Goal: Check status: Check status

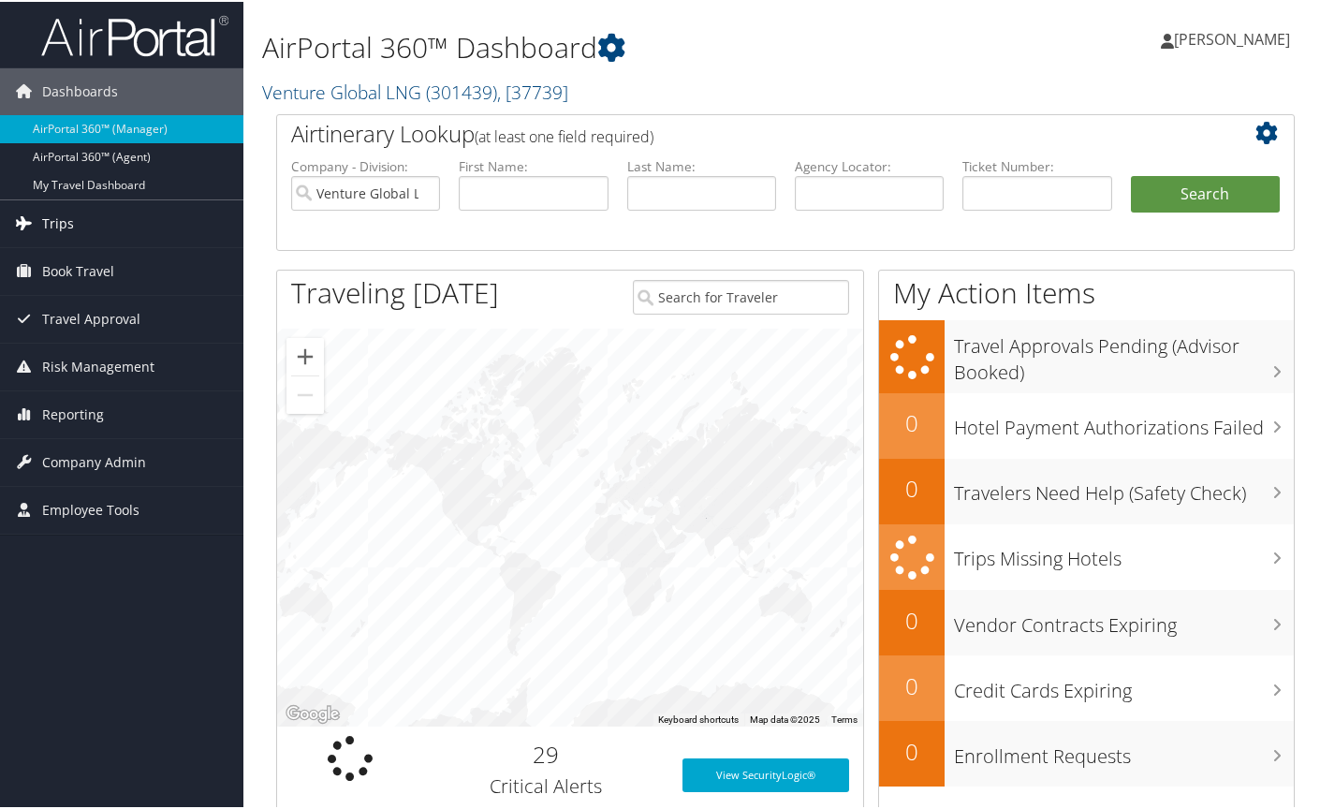
click at [61, 218] on span "Trips" at bounding box center [58, 221] width 32 height 47
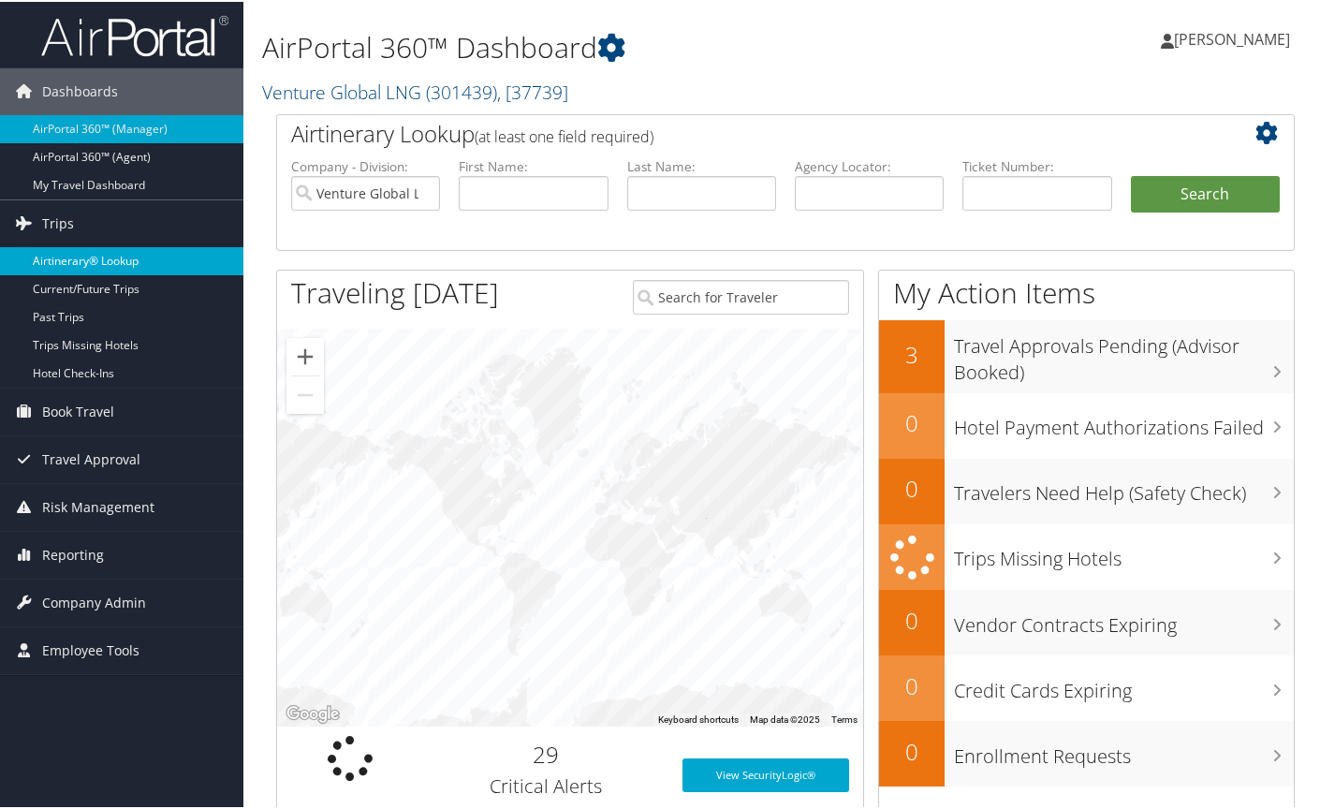
click at [99, 259] on link "Airtinerary® Lookup" at bounding box center [121, 259] width 243 height 28
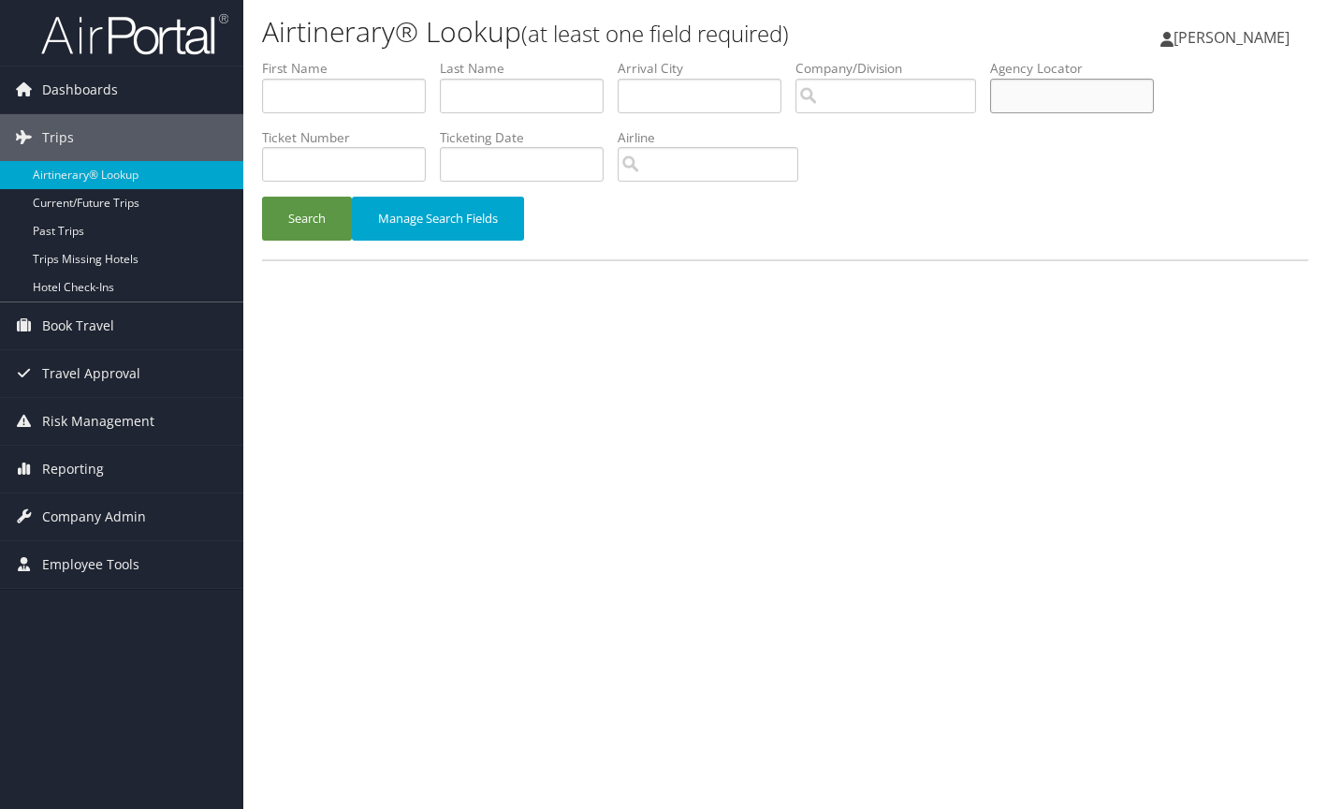
click at [1038, 95] on input "text" at bounding box center [1072, 96] width 164 height 35
type input "DH4FGS"
click at [262, 197] on button "Search" at bounding box center [307, 219] width 90 height 44
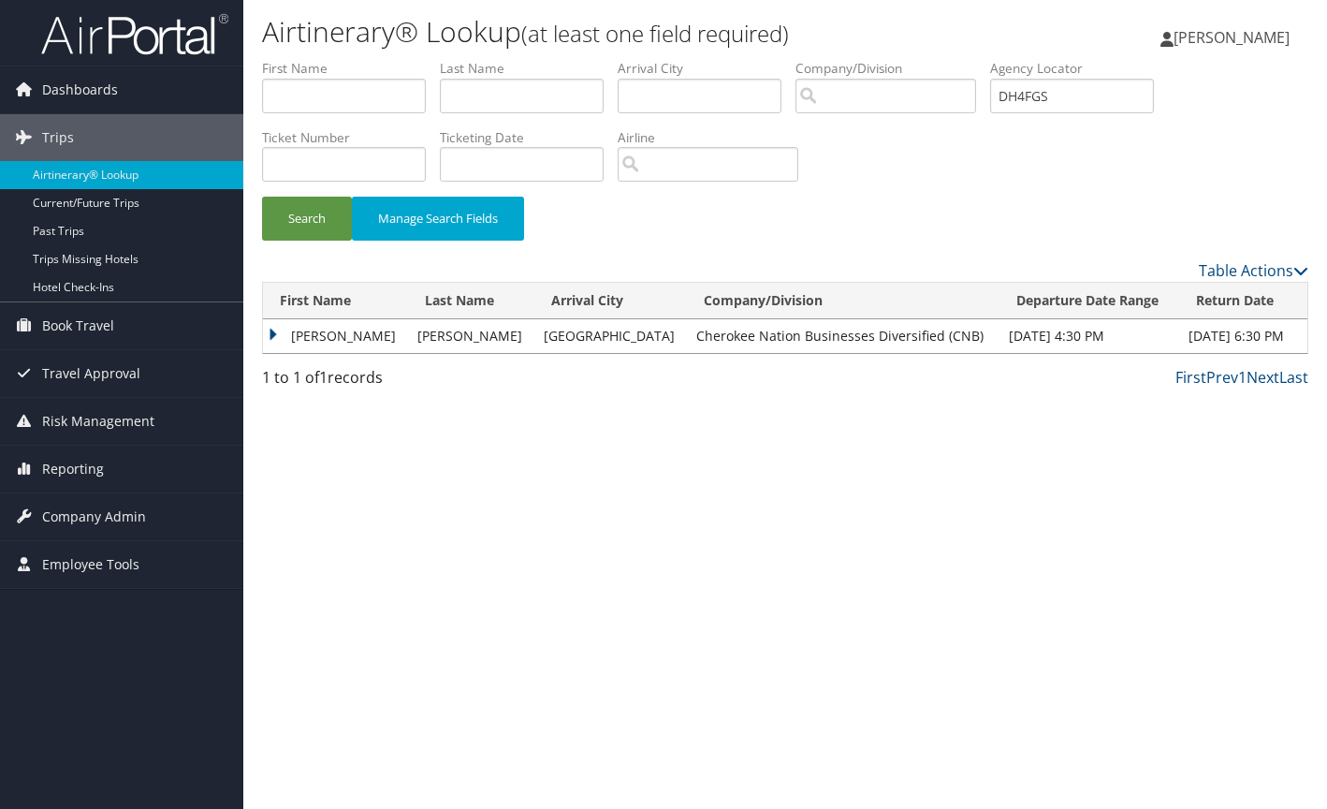
click at [275, 335] on td "JOSEPH W" at bounding box center [335, 336] width 145 height 34
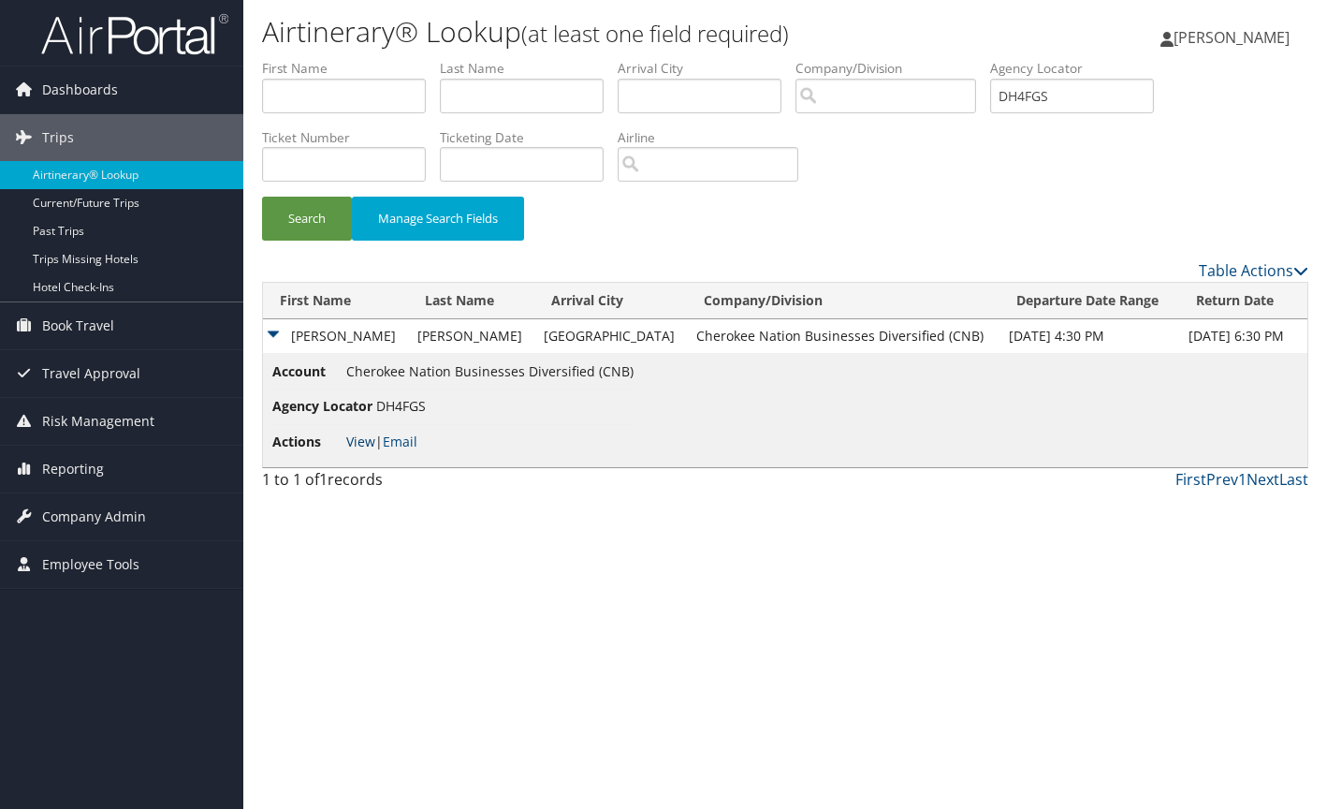
click at [362, 444] on link "View" at bounding box center [360, 441] width 29 height 18
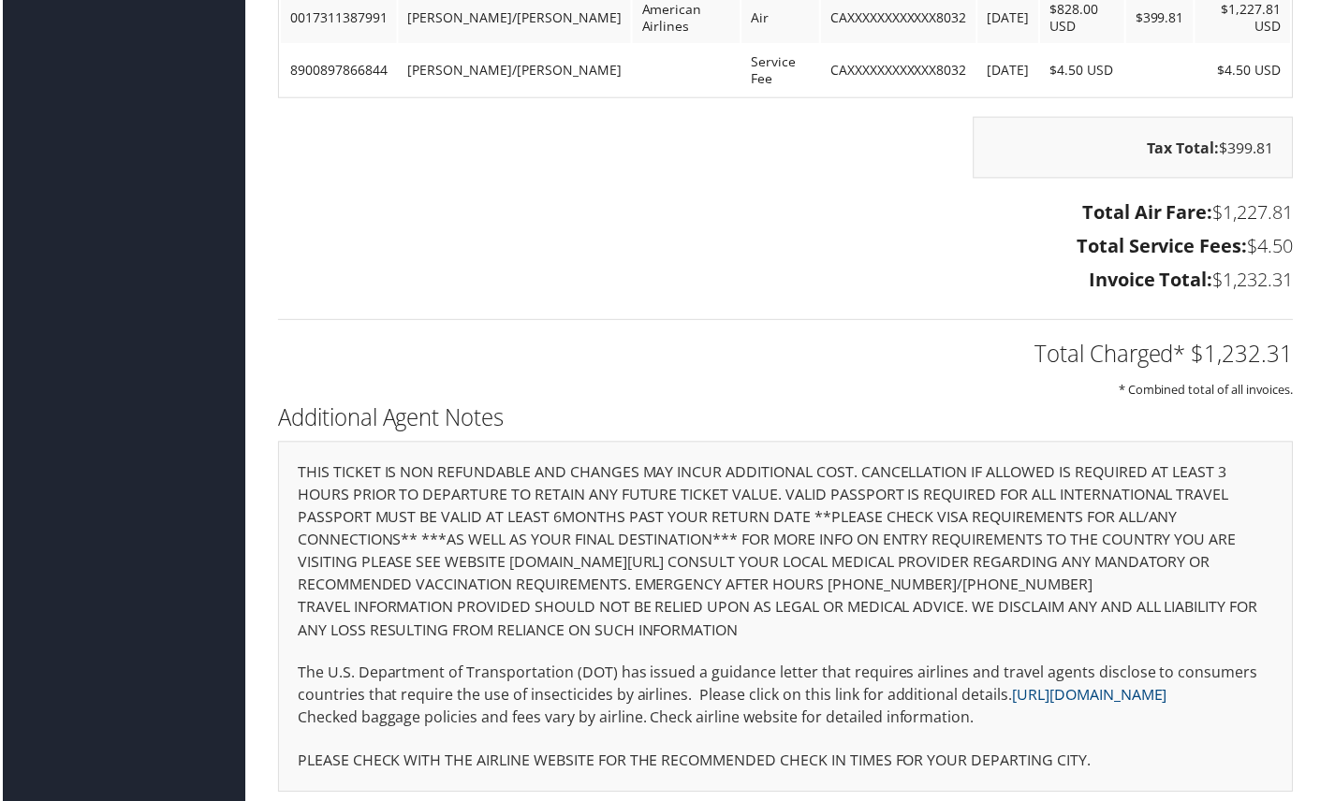
scroll to position [2548, 0]
click at [1253, 718] on p "Checked baggage policies and fees vary by airline. Check airline website for de…" at bounding box center [785, 720] width 979 height 24
